Goal: Task Accomplishment & Management: Manage account settings

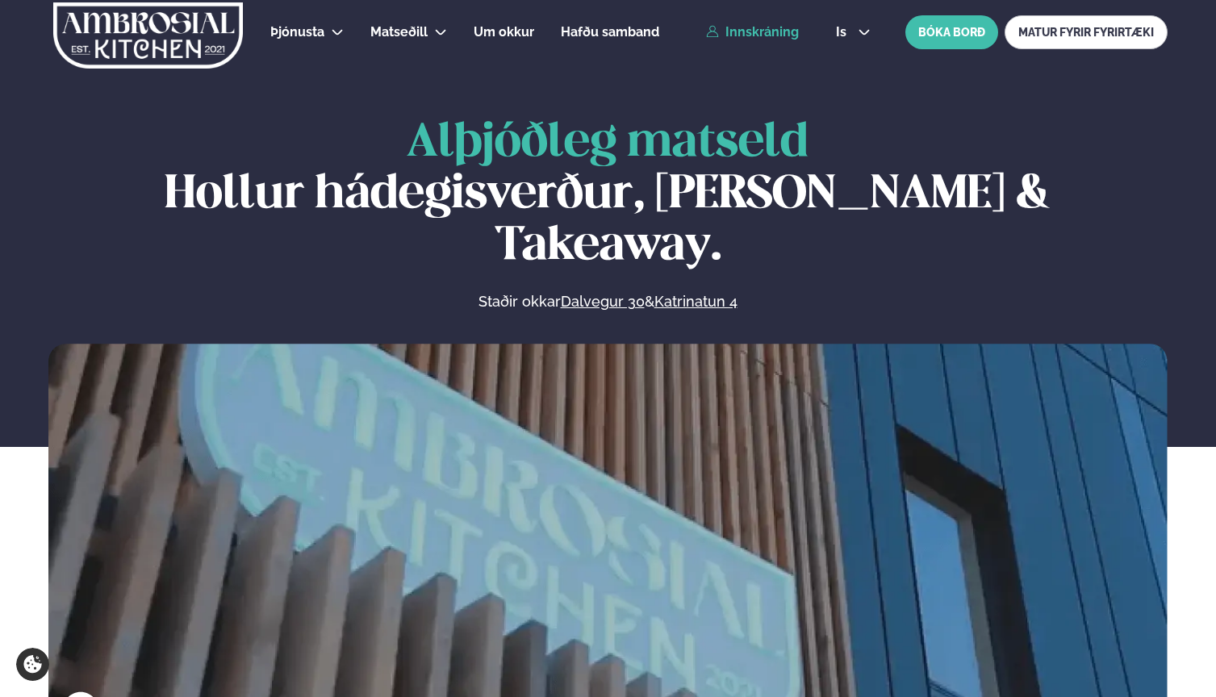
click at [762, 34] on link "Innskráning" at bounding box center [752, 32] width 93 height 15
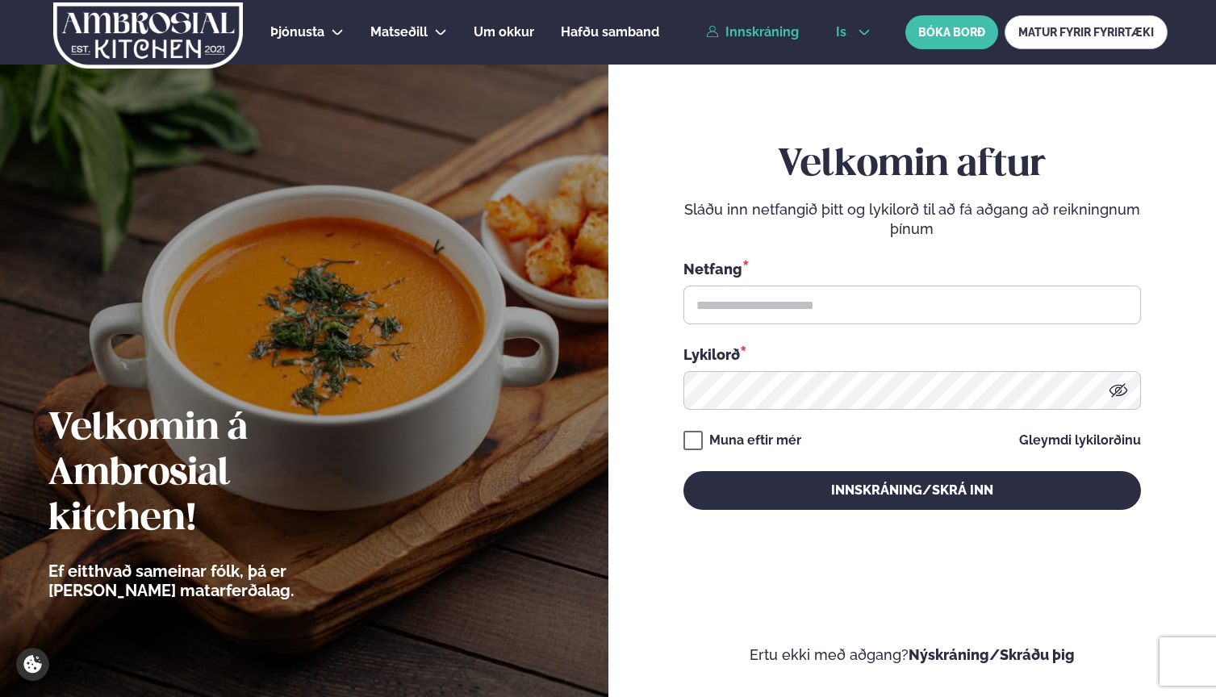
click at [854, 36] on button "is" at bounding box center [853, 32] width 61 height 13
click at [845, 57] on link "en" at bounding box center [853, 61] width 61 height 32
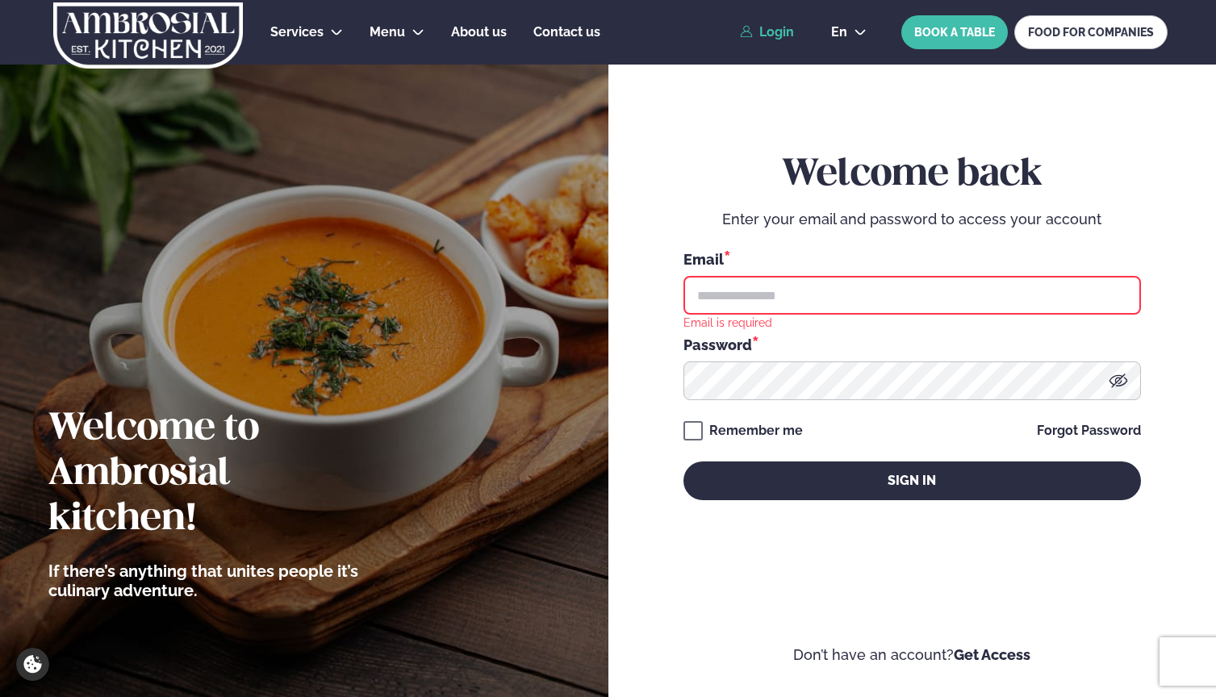
type input "**********"
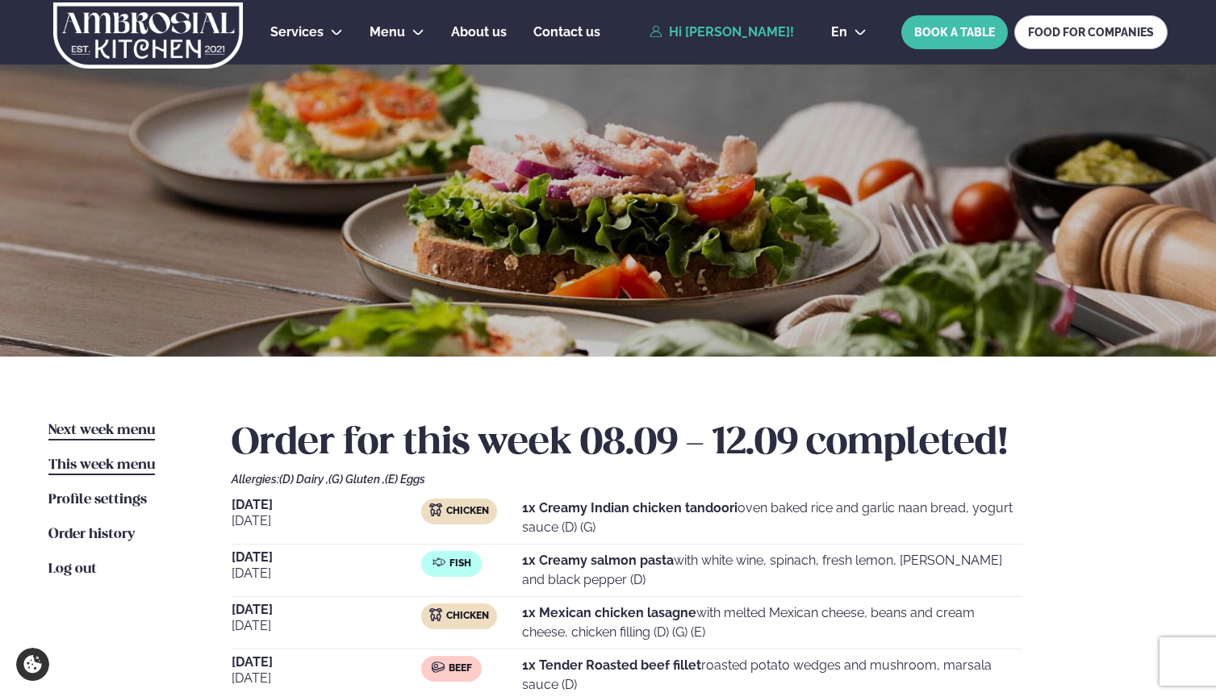
click at [114, 428] on span "Next week menu" at bounding box center [101, 431] width 107 height 14
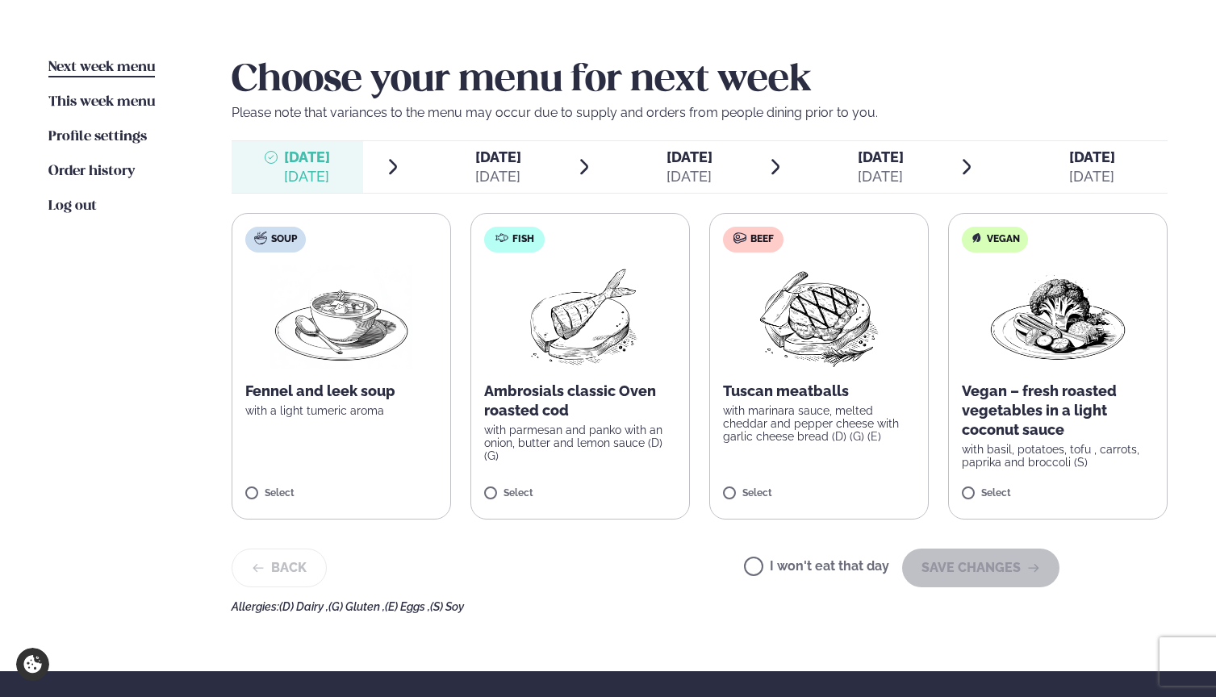
scroll to position [375, 0]
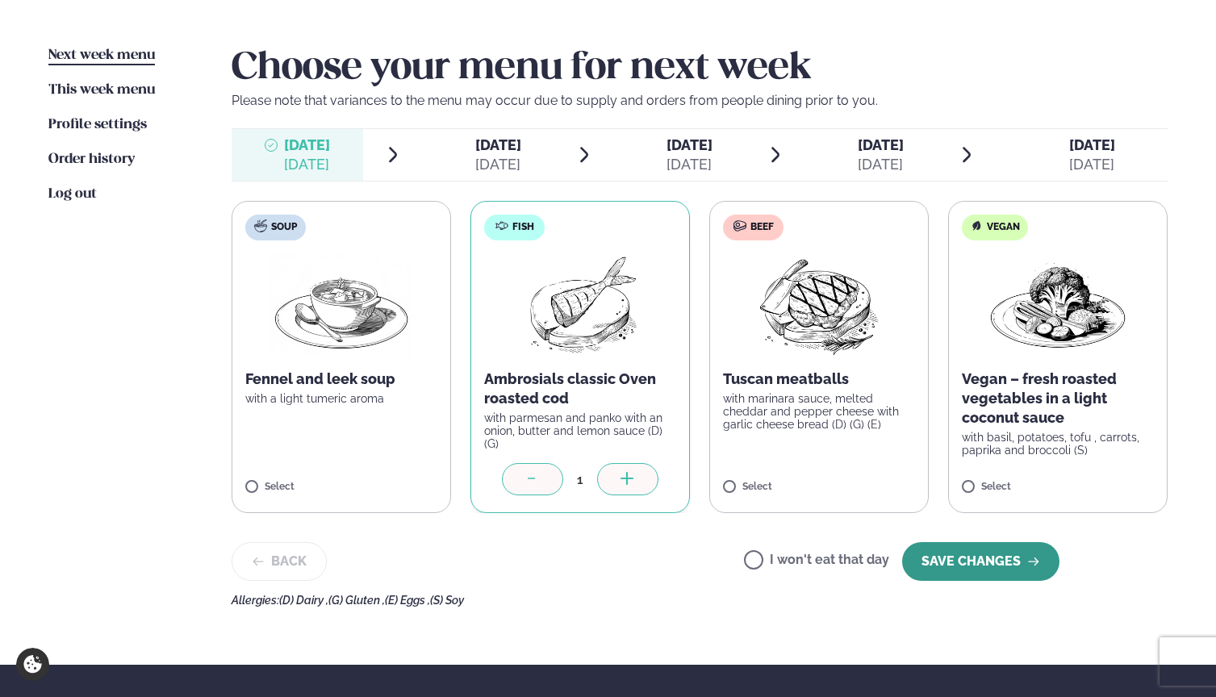
click at [1012, 576] on button "SAVE CHANGES" at bounding box center [980, 561] width 157 height 39
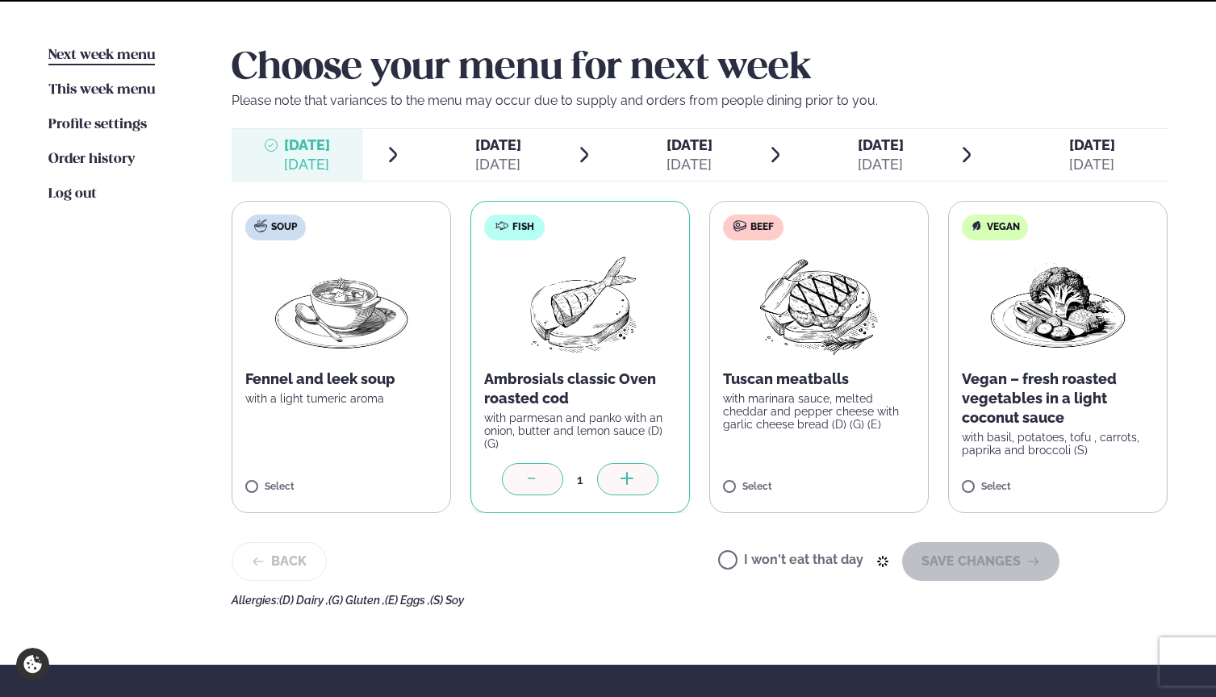
scroll to position [318, 0]
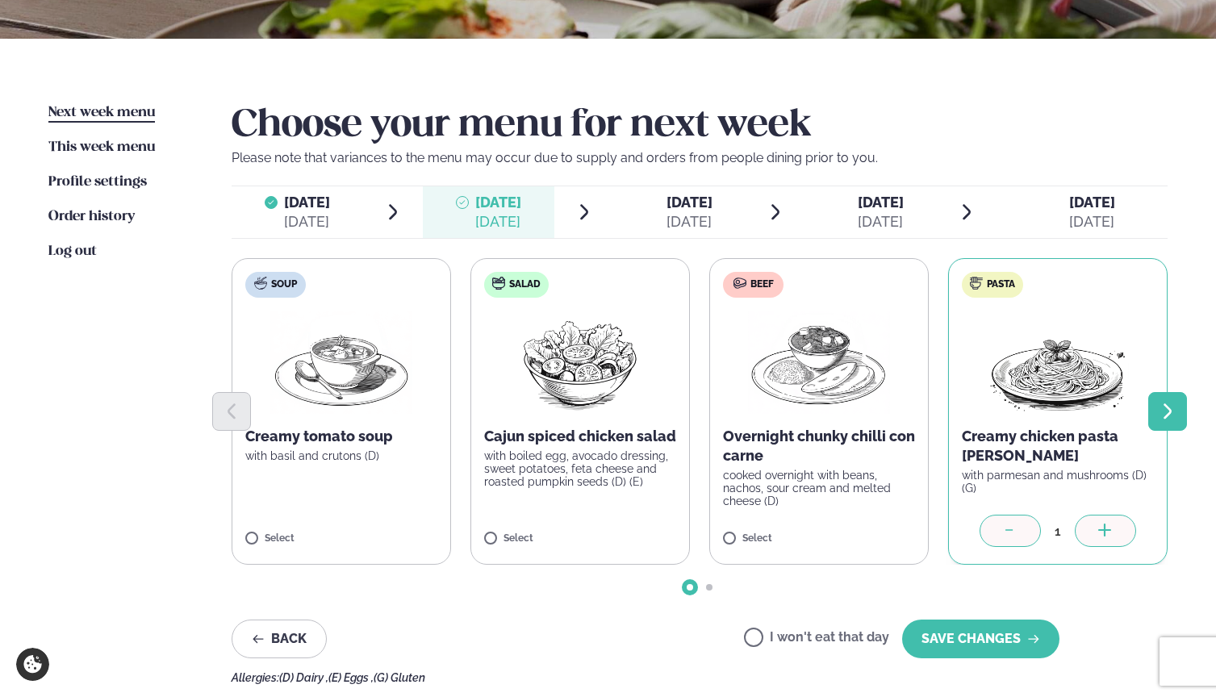
click at [1173, 412] on icon "Next slide" at bounding box center [1167, 411] width 19 height 19
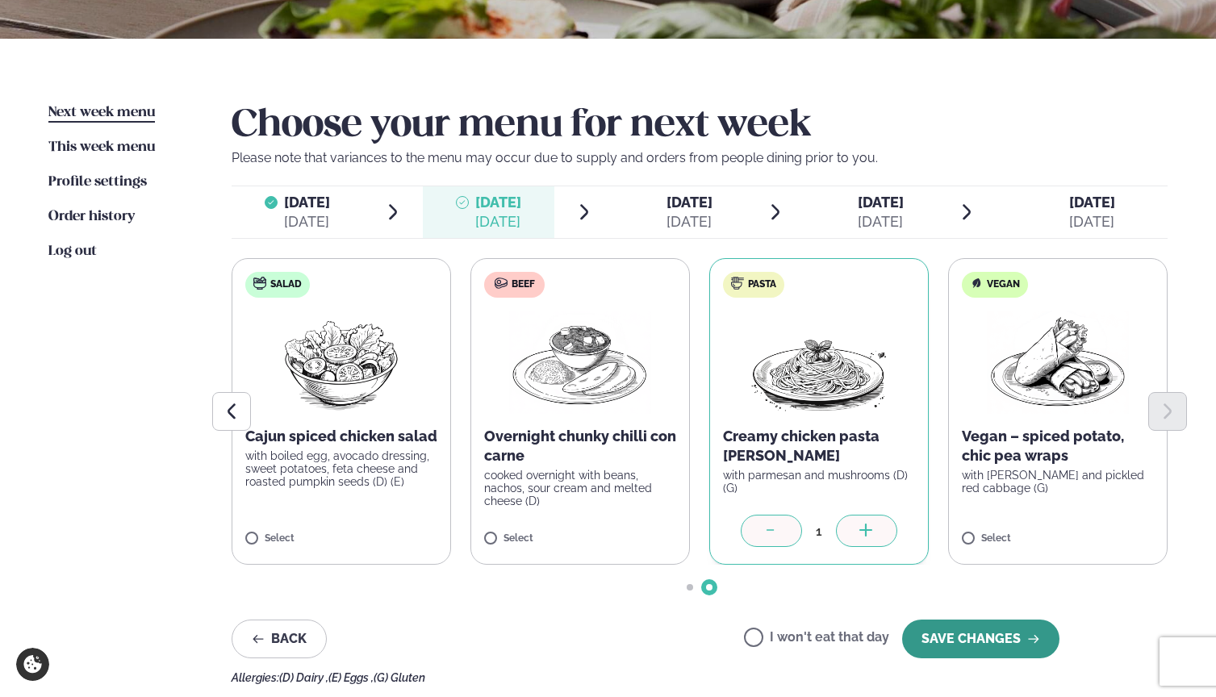
click at [958, 633] on button "SAVE CHANGES" at bounding box center [980, 639] width 157 height 39
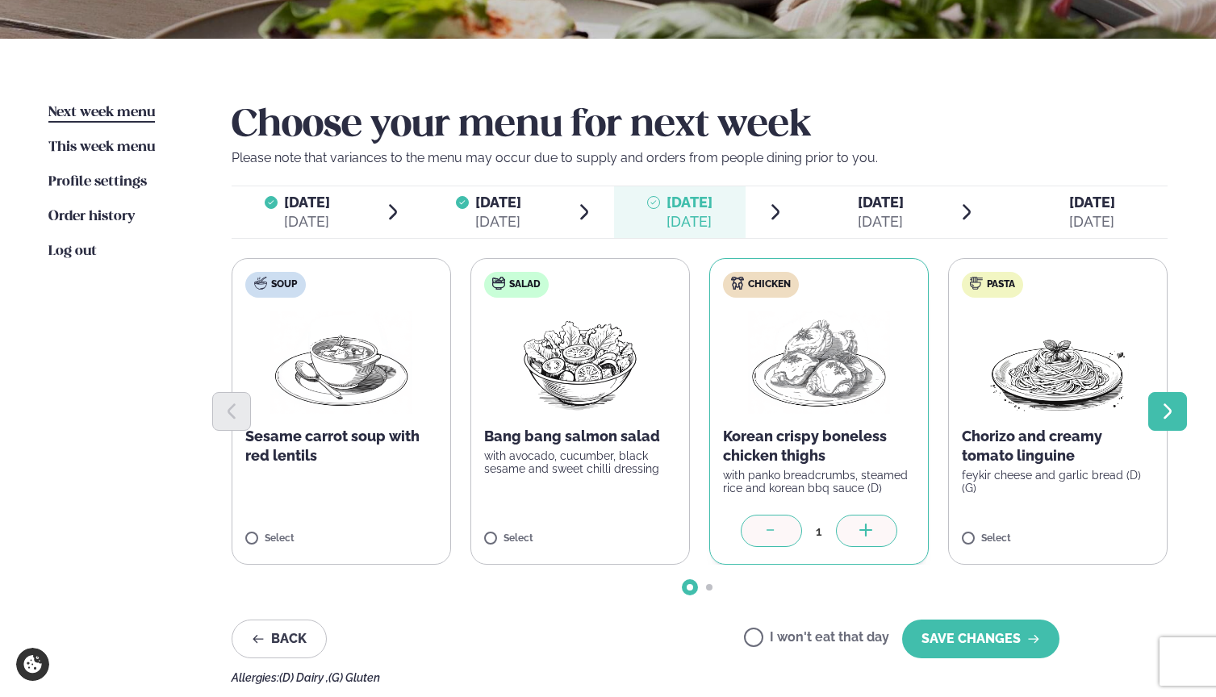
click at [1159, 411] on icon "Next slide" at bounding box center [1167, 411] width 19 height 19
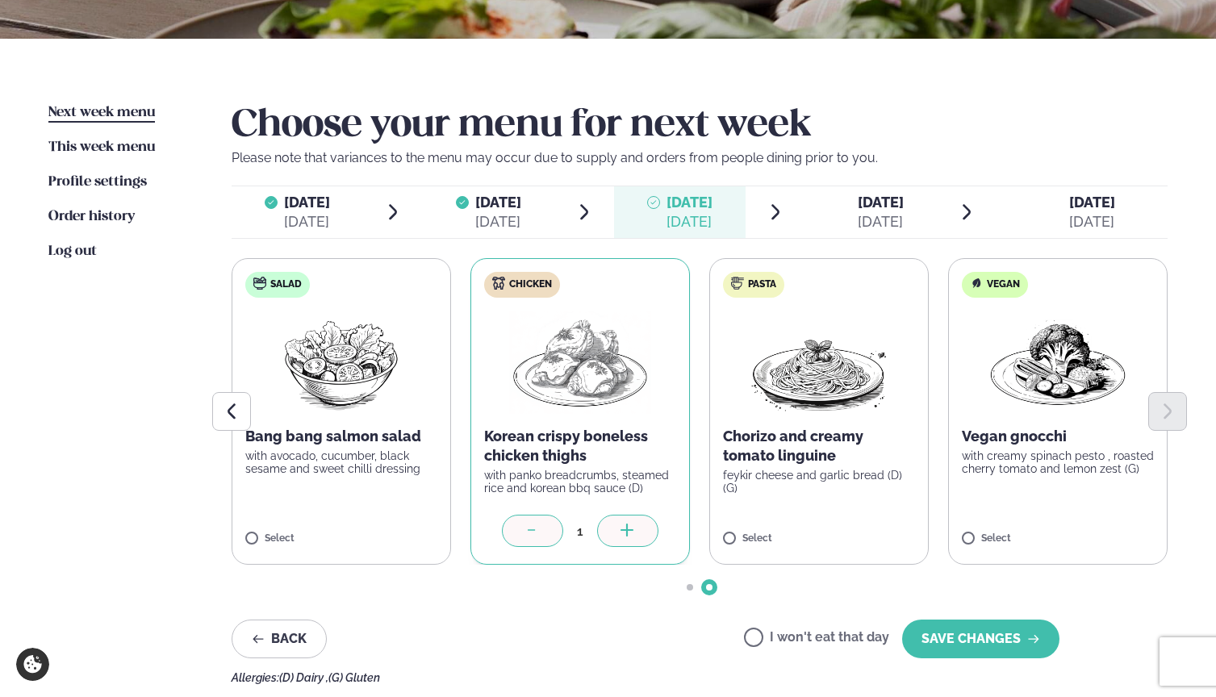
click at [485, 216] on div "[DATE]" at bounding box center [498, 221] width 46 height 19
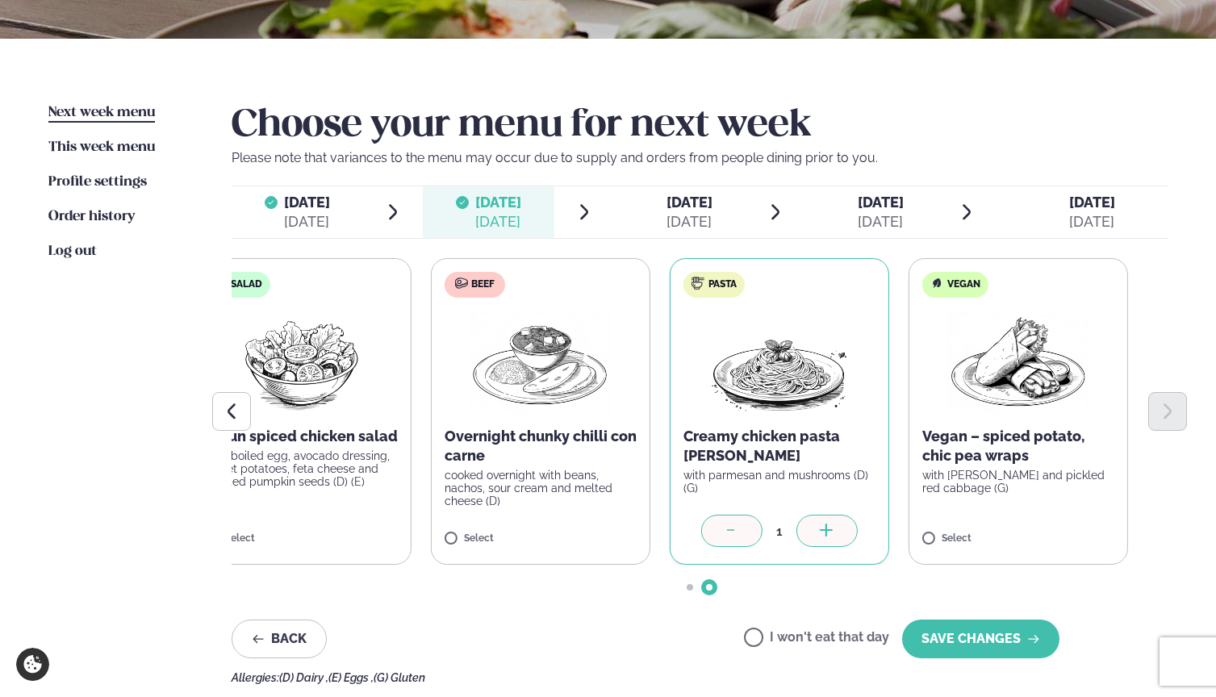
click at [690, 443] on label "Pasta Creamy chicken pasta [PERSON_NAME] with parmesan and mushrooms (D) (G) 1" at bounding box center [780, 411] width 220 height 307
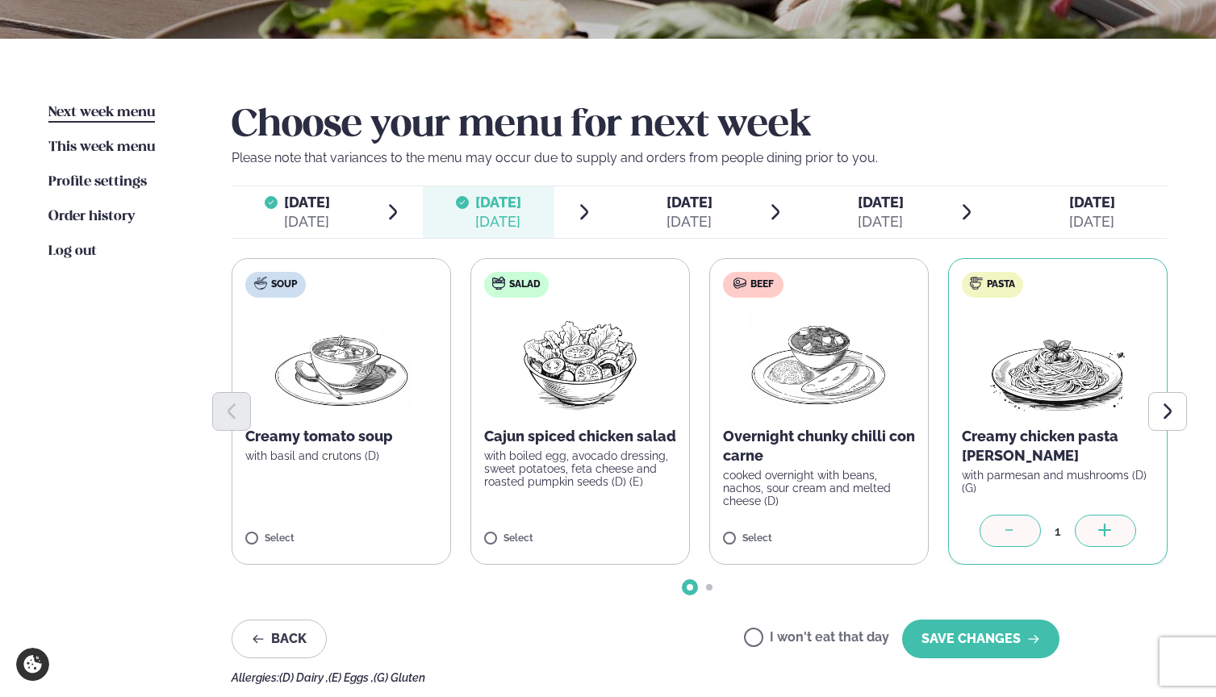
click at [685, 204] on span "[DATE]" at bounding box center [690, 202] width 46 height 17
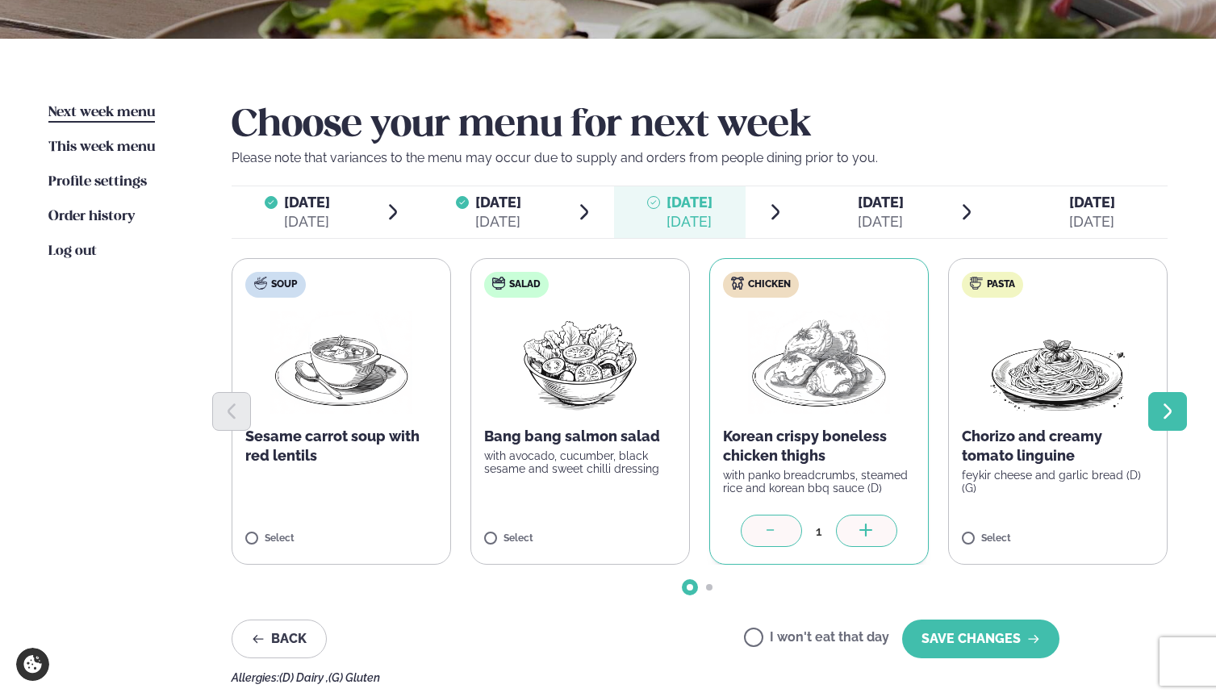
click at [1173, 412] on icon "Next slide" at bounding box center [1167, 411] width 19 height 19
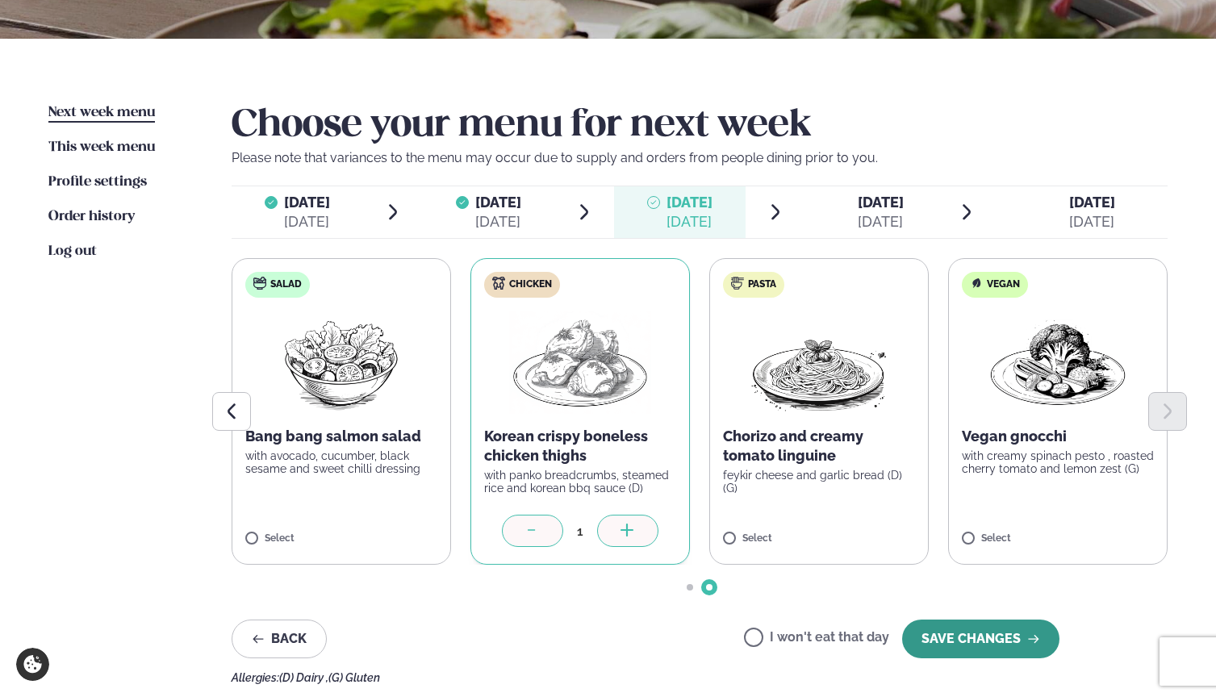
click at [1005, 630] on button "SAVE CHANGES" at bounding box center [980, 639] width 157 height 39
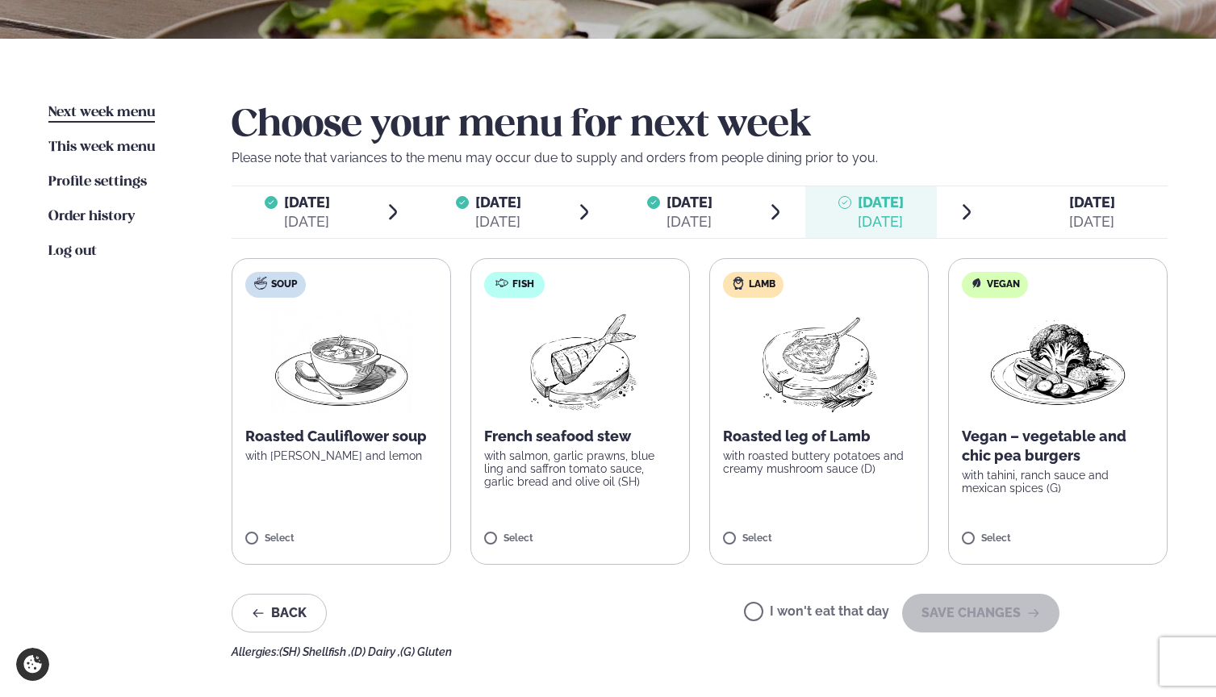
click at [789, 479] on label "Lamb Roasted leg of Lamb with roasted buttery potatoes and creamy mushroom sauc…" at bounding box center [819, 411] width 220 height 307
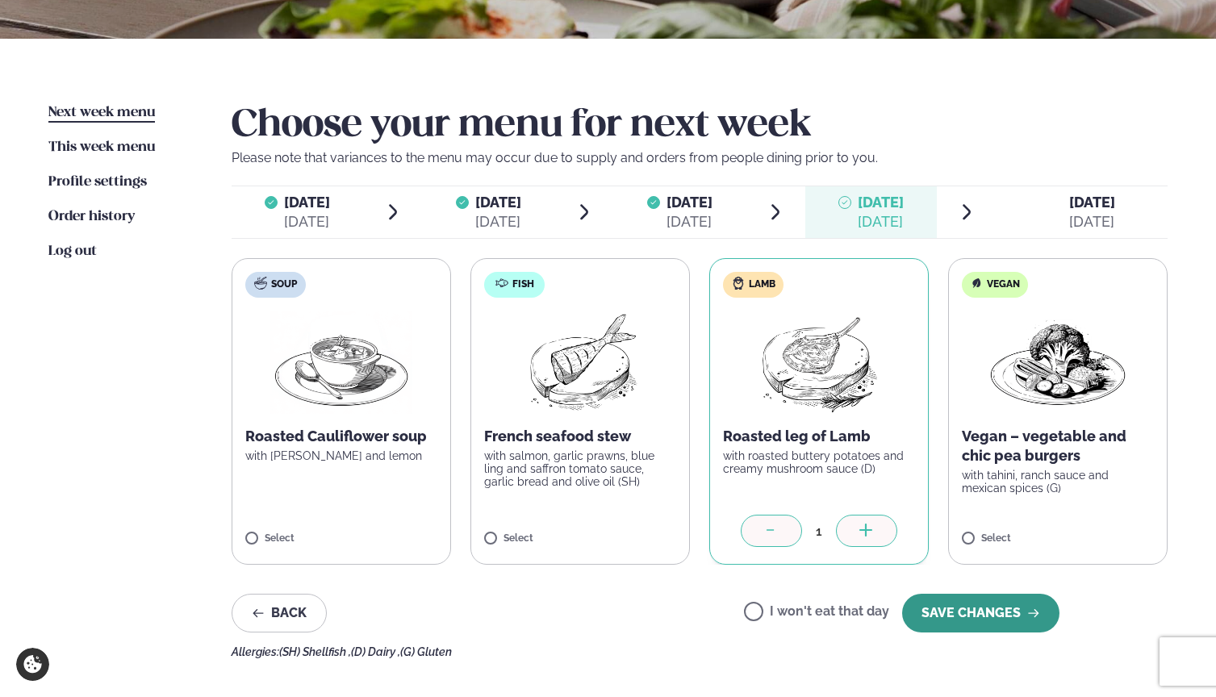
click at [946, 613] on button "SAVE CHANGES" at bounding box center [980, 613] width 157 height 39
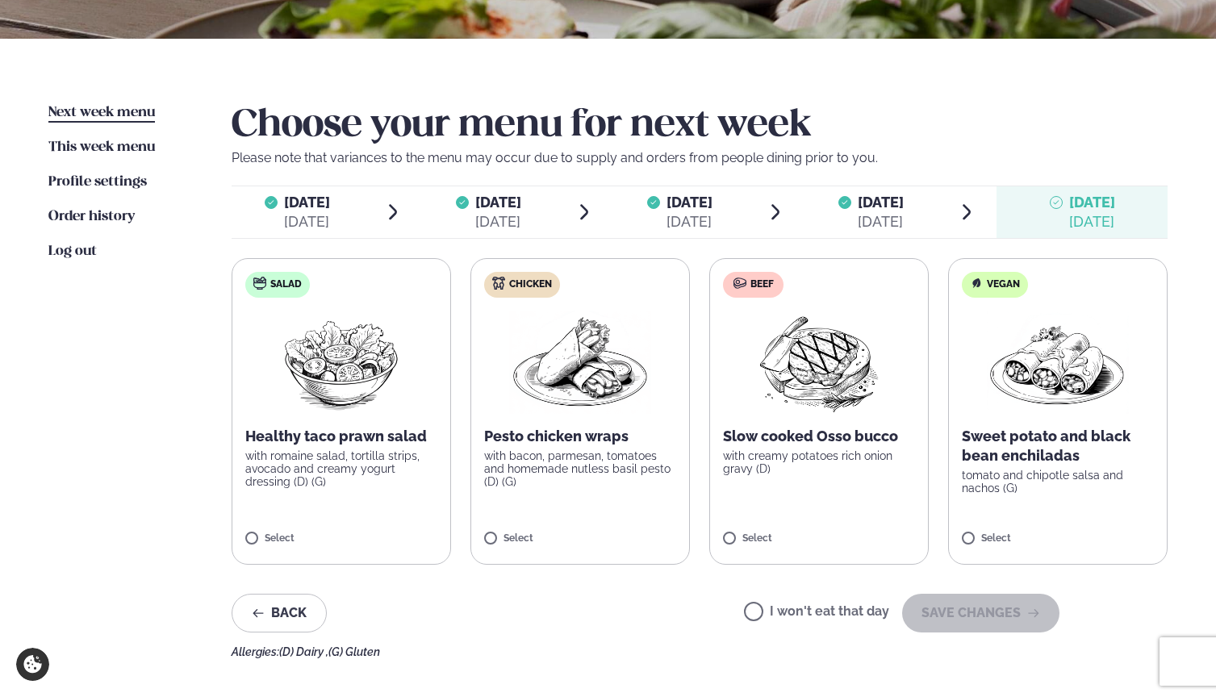
click at [780, 611] on label "I won't eat that day" at bounding box center [816, 613] width 145 height 17
click at [957, 619] on button "SAVE CHANGES" at bounding box center [980, 613] width 157 height 39
